Goal: Task Accomplishment & Management: Manage account settings

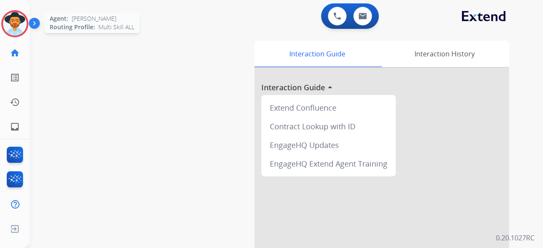
click at [14, 17] on img at bounding box center [15, 24] width 24 height 24
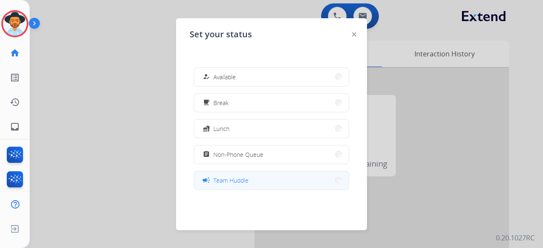
scroll to position [134, 0]
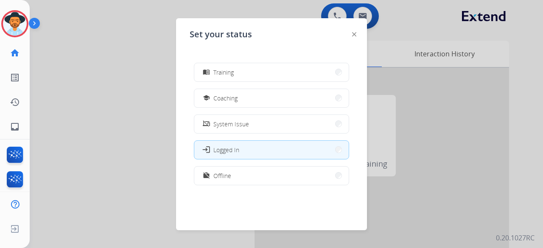
click at [221, 179] on span "Offline" at bounding box center [222, 175] width 18 height 9
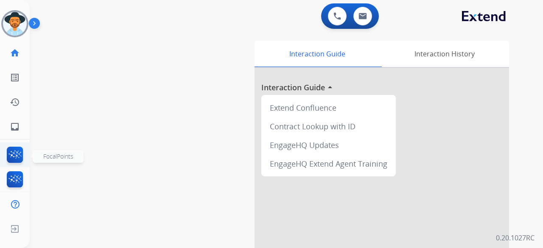
click at [12, 155] on img at bounding box center [15, 157] width 20 height 20
